Goal: Find specific page/section: Find specific page/section

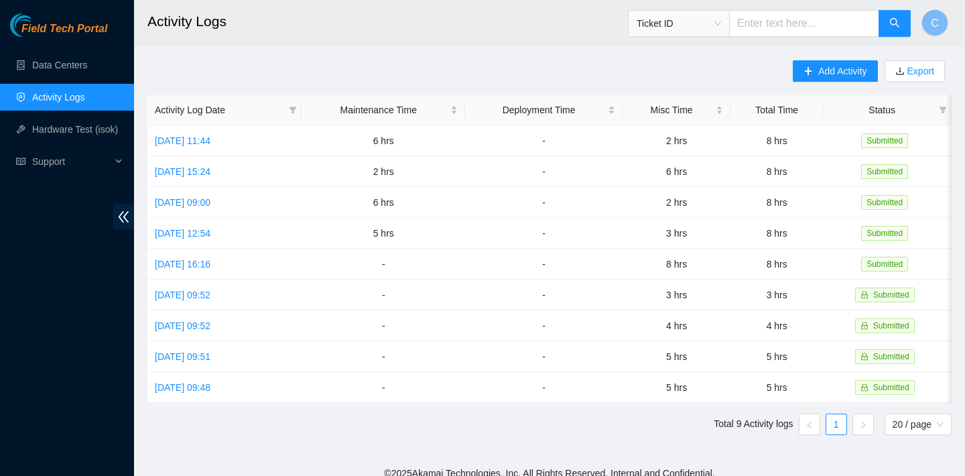
click at [80, 92] on link "Activity Logs" at bounding box center [58, 97] width 53 height 11
click at [80, 70] on link "Data Centers" at bounding box center [59, 65] width 55 height 11
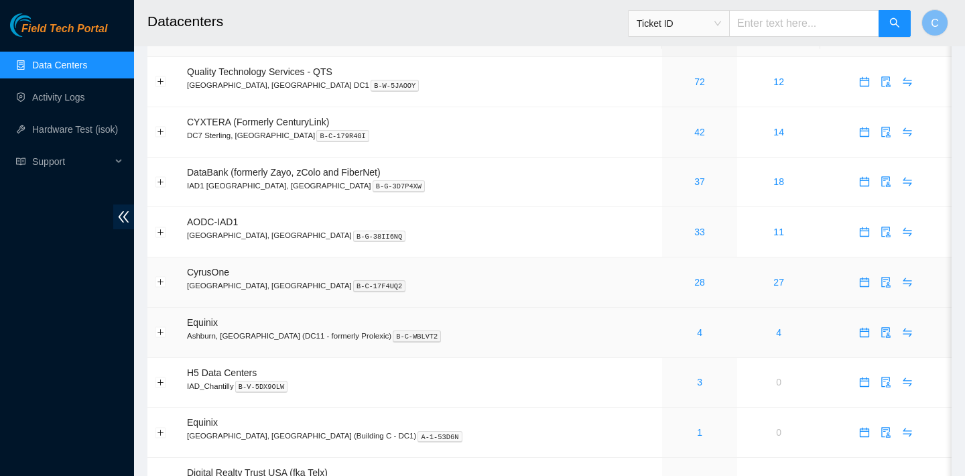
scroll to position [19, 0]
